Goal: Navigation & Orientation: Find specific page/section

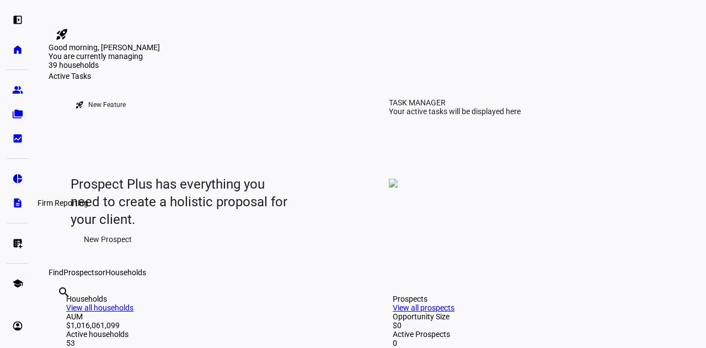
click at [15, 203] on eth-mat-symbol "description" at bounding box center [17, 203] width 11 height 11
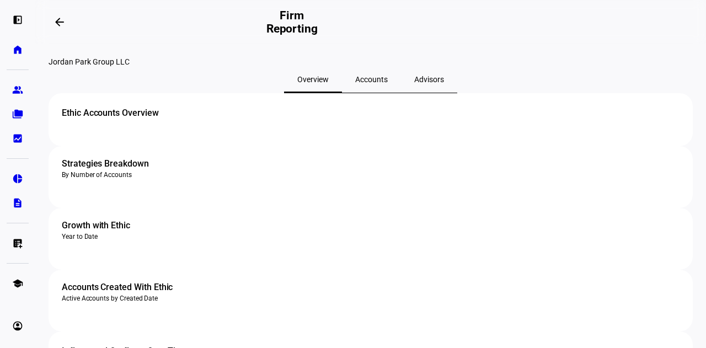
click at [368, 92] on span "Accounts" at bounding box center [371, 79] width 33 height 26
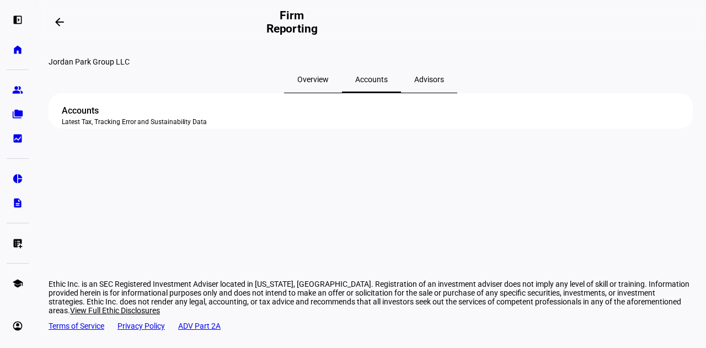
click at [302, 129] on div "Accounts Latest Tax, Tracking Error and Sustainability Data" at bounding box center [371, 110] width 645 height 35
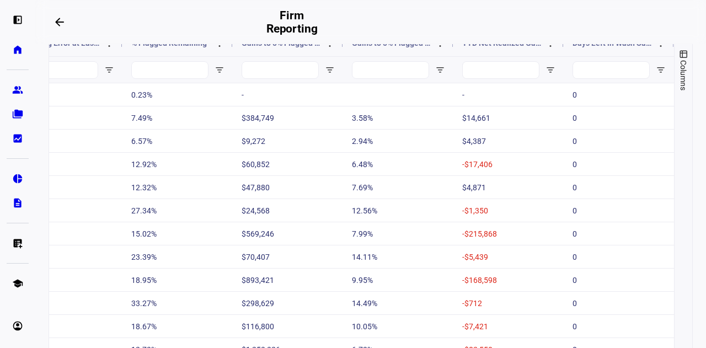
click at [675, 110] on button "Columns" at bounding box center [684, 69] width 18 height 79
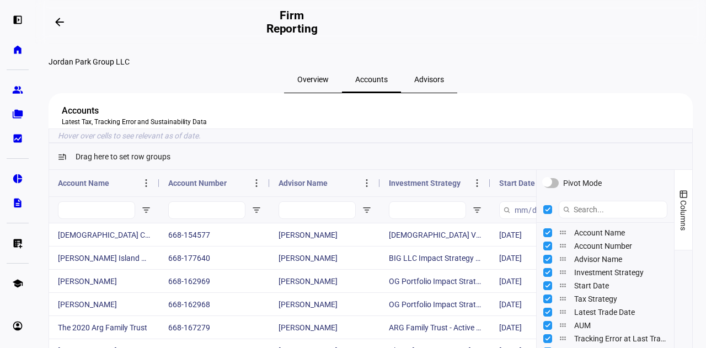
click at [320, 83] on span "Overview" at bounding box center [312, 80] width 31 height 8
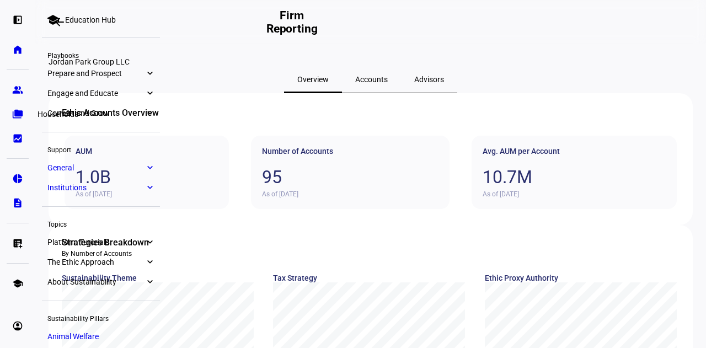
click at [19, 123] on link "folder_copy Households" at bounding box center [18, 114] width 22 height 22
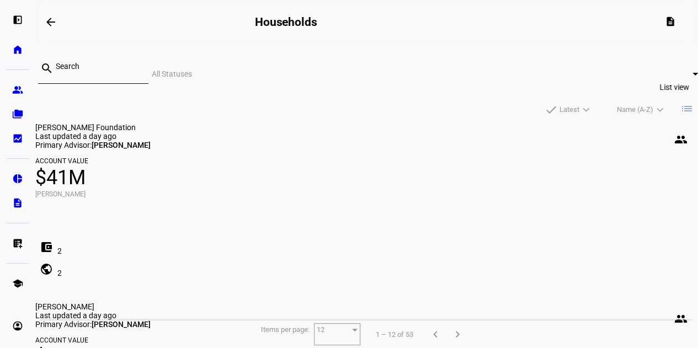
click at [680, 102] on mat-icon "list" at bounding box center [686, 108] width 13 height 13
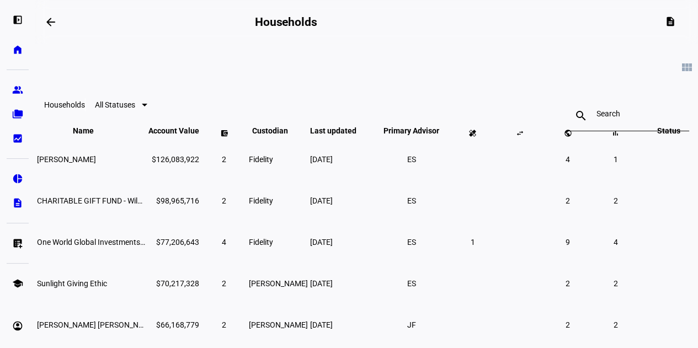
click at [147, 111] on div at bounding box center [141, 104] width 12 height 13
click at [222, 73] on div at bounding box center [349, 174] width 698 height 348
